Goal: Task Accomplishment & Management: Manage account settings

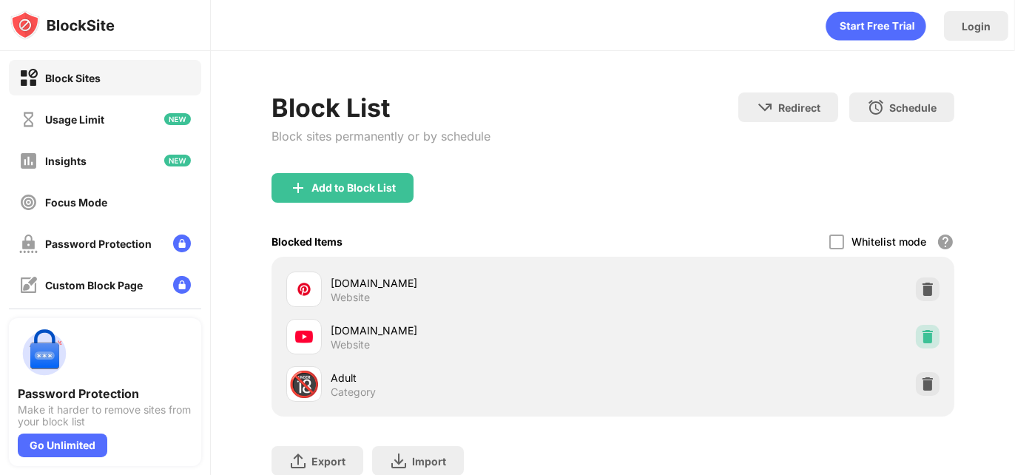
click at [920, 336] on img at bounding box center [927, 336] width 15 height 15
